Goal: Task Accomplishment & Management: Use online tool/utility

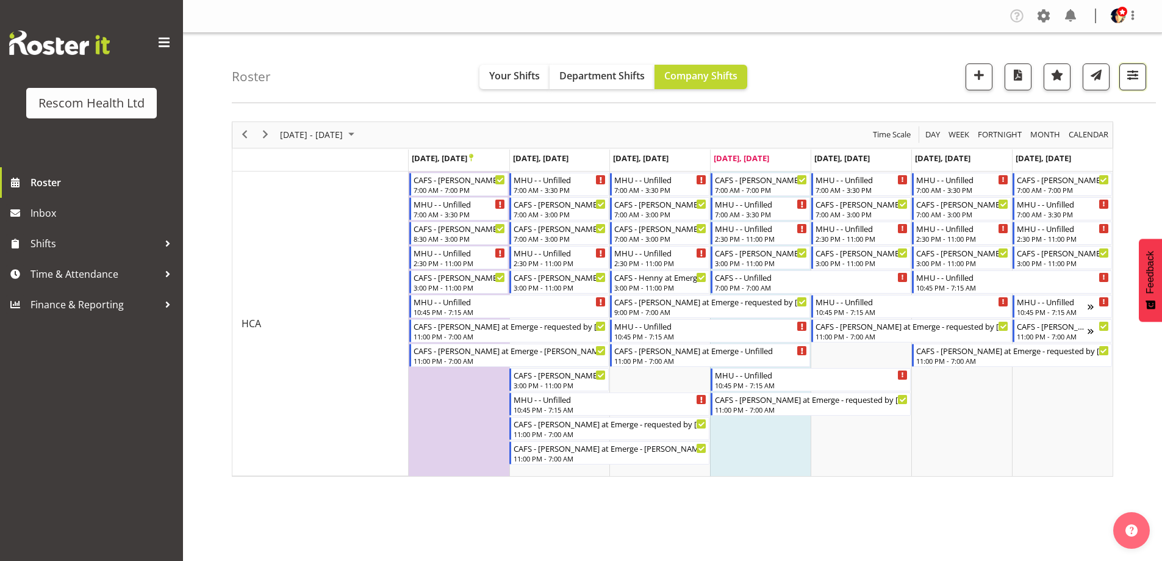
click at [1128, 74] on span "button" at bounding box center [1133, 75] width 16 height 16
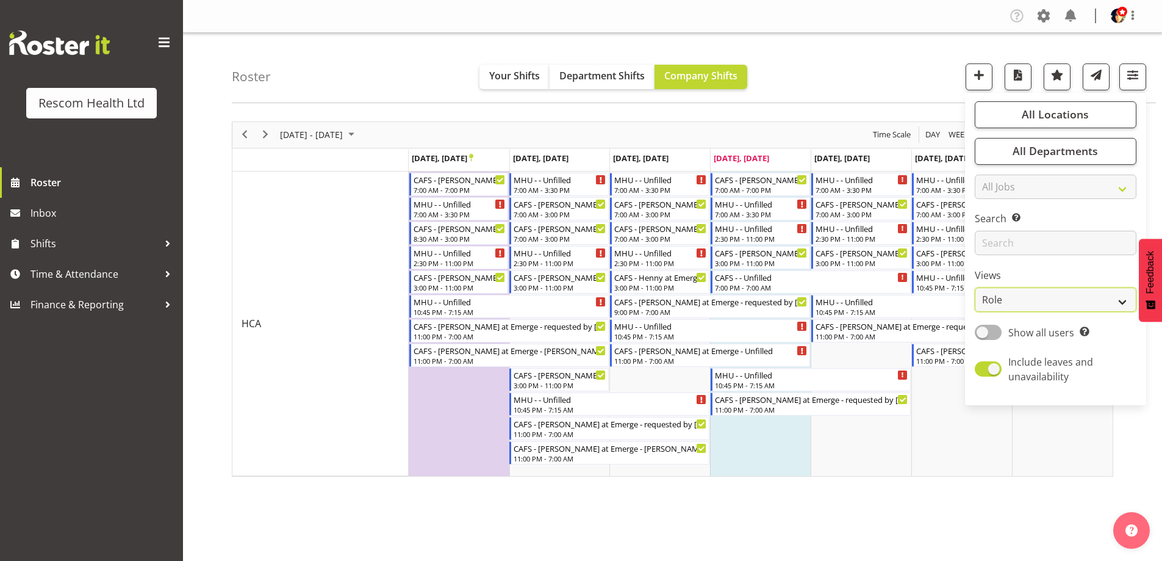
click at [1039, 298] on select "Staff Role Shift - Horizontal Shift - Vertical Staff - Location" at bounding box center [1056, 299] width 162 height 24
select select "staff"
click at [975, 287] on select "Staff Role Shift - Horizontal Shift - Vertical Staff - Location" at bounding box center [1056, 299] width 162 height 24
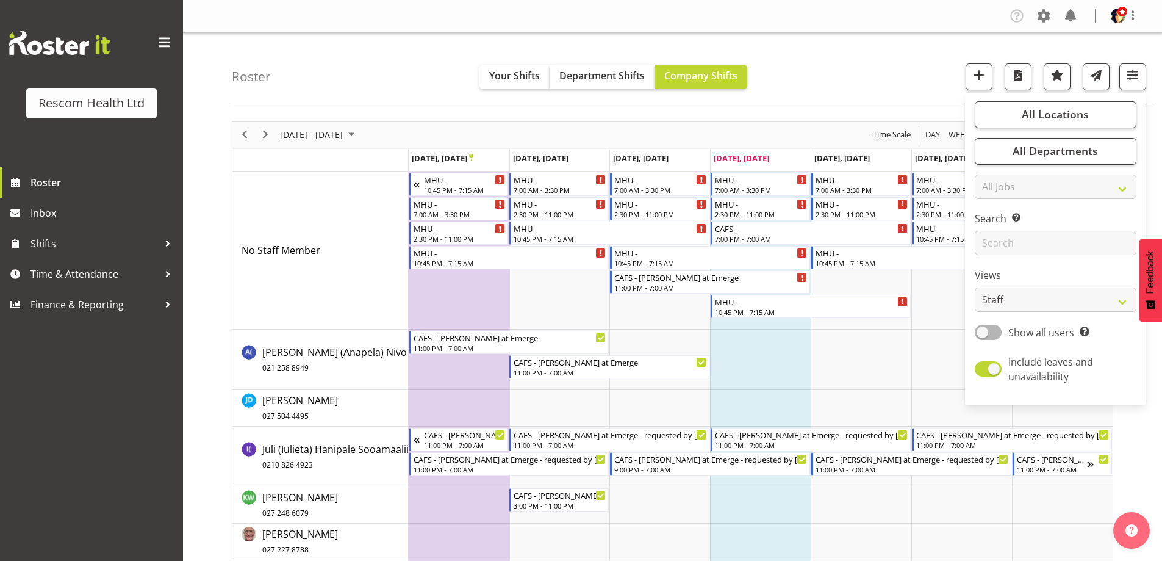
click at [919, 71] on div "Roster Your Shifts Department Shifts Company Shifts All Locations Clear CAFS [G…" at bounding box center [694, 68] width 924 height 70
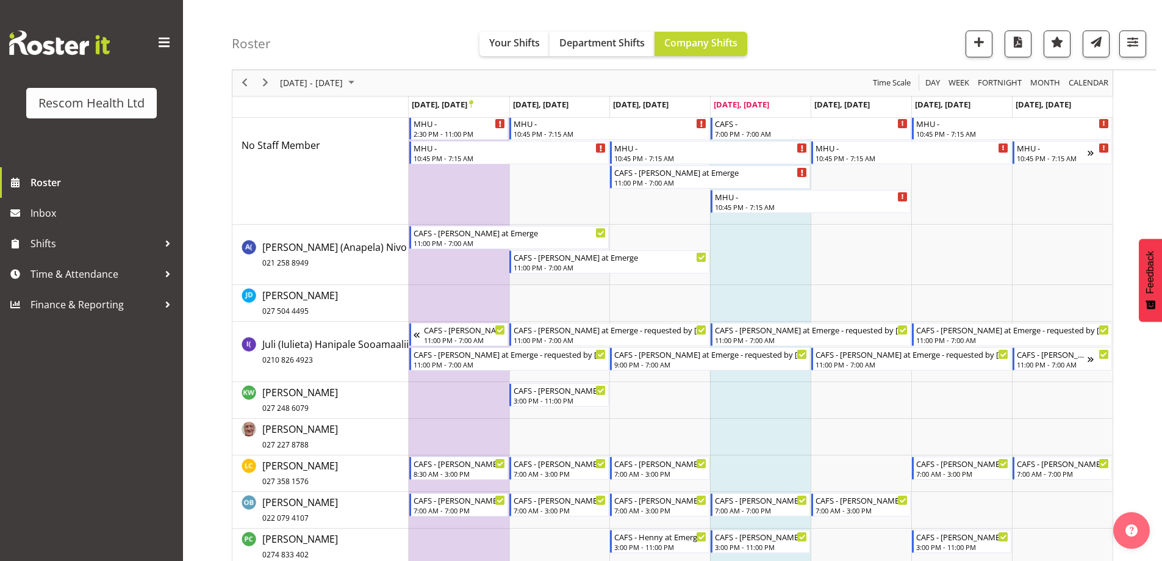
scroll to position [95, 0]
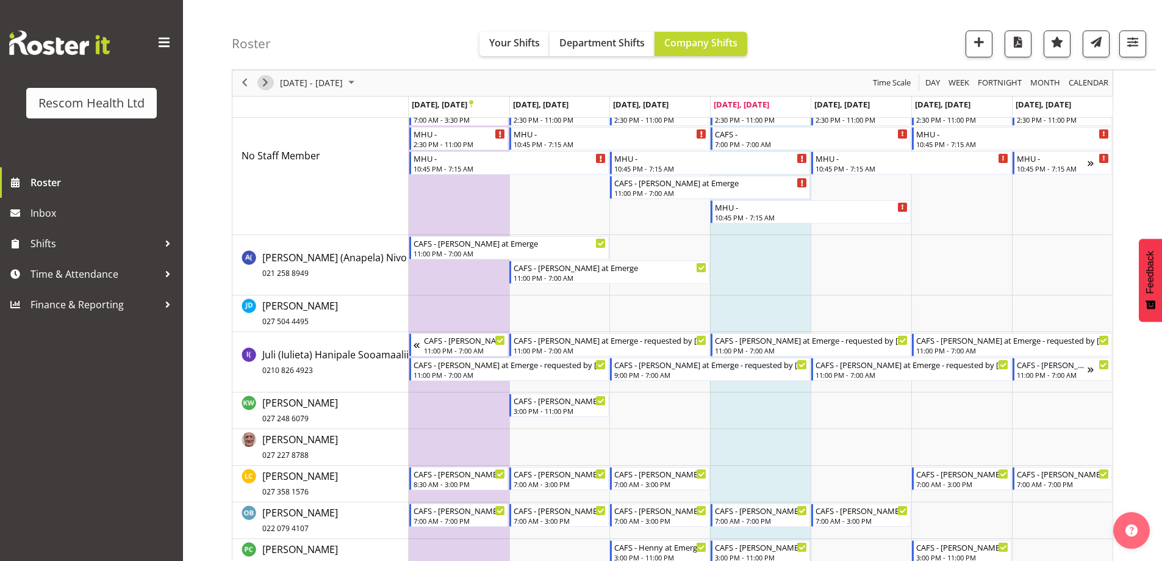
click at [265, 81] on span "Next" at bounding box center [265, 83] width 15 height 15
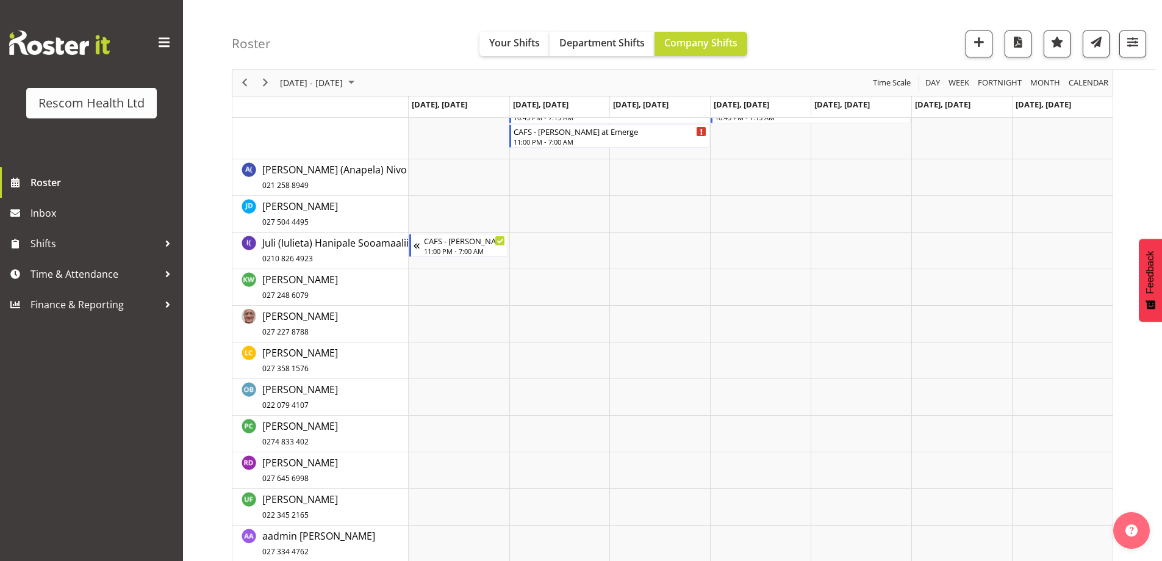
scroll to position [181, 0]
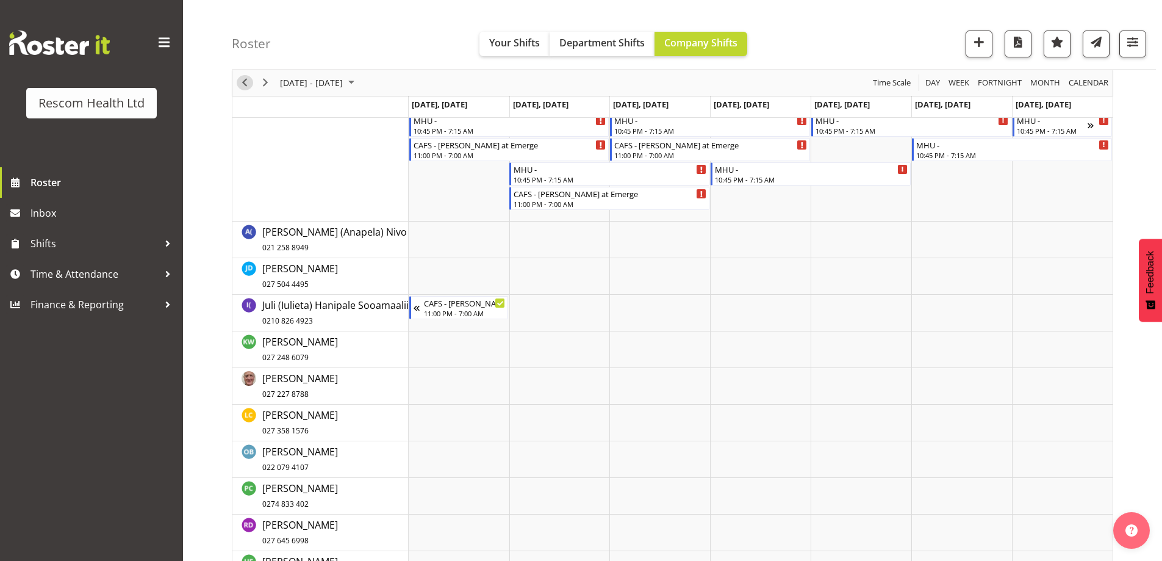
click at [246, 82] on span "Previous" at bounding box center [244, 83] width 15 height 15
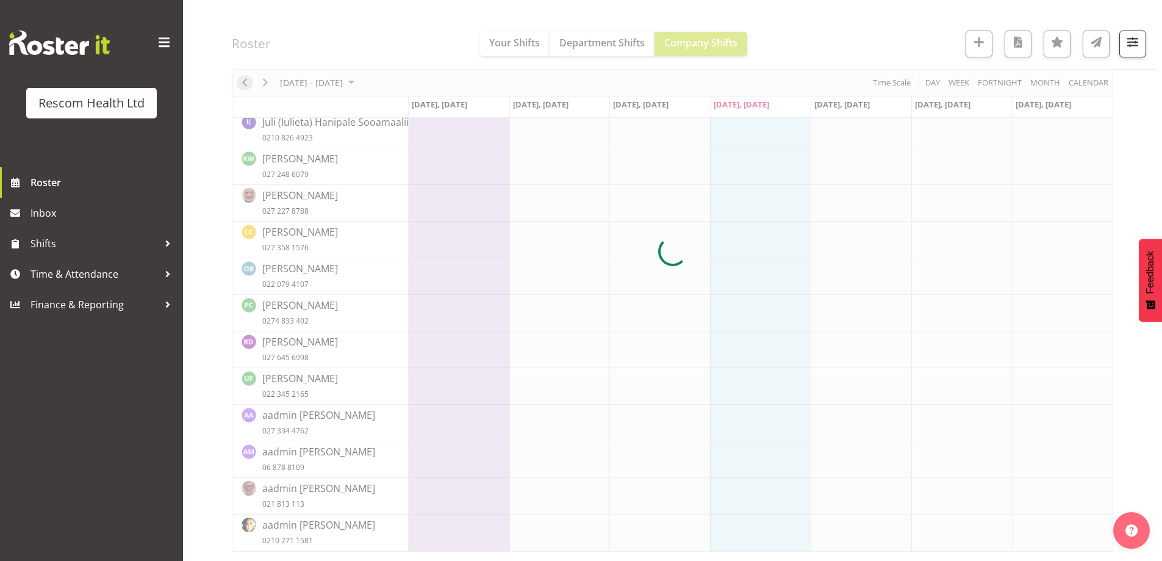
scroll to position [170, 0]
